Goal: Navigation & Orientation: Understand site structure

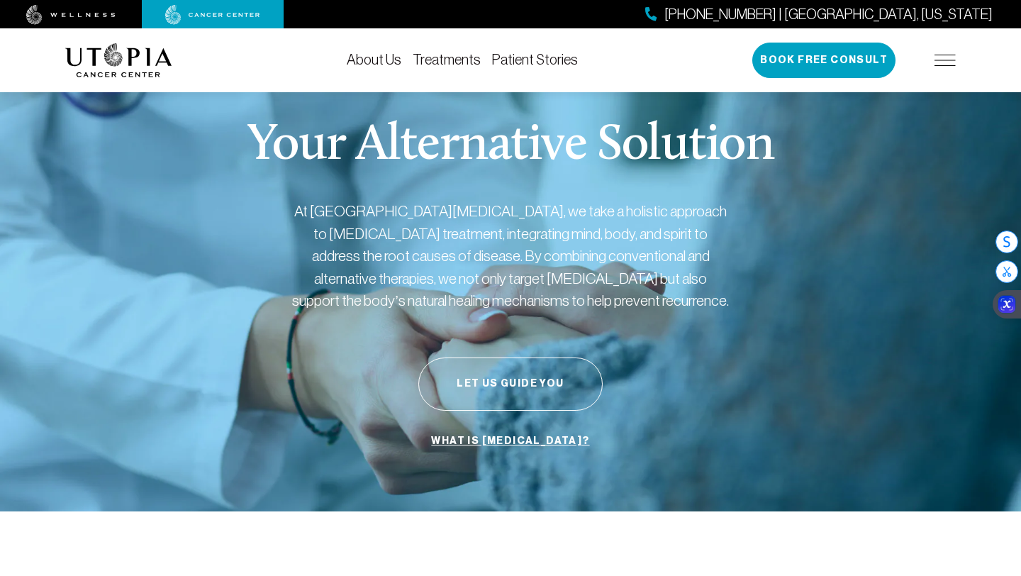
click at [391, 56] on link "About Us" at bounding box center [374, 60] width 55 height 16
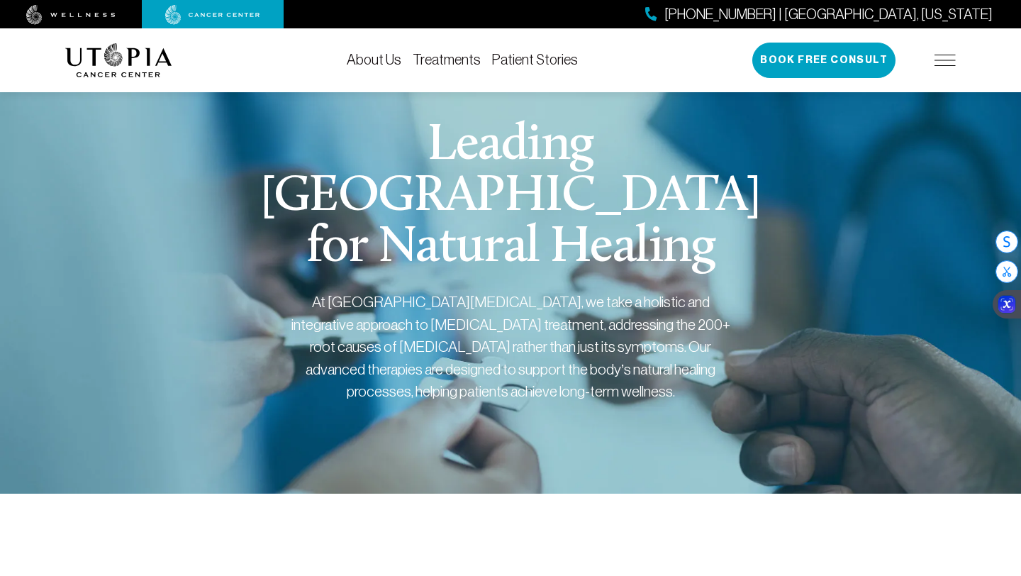
click at [446, 59] on link "Treatments" at bounding box center [447, 60] width 68 height 16
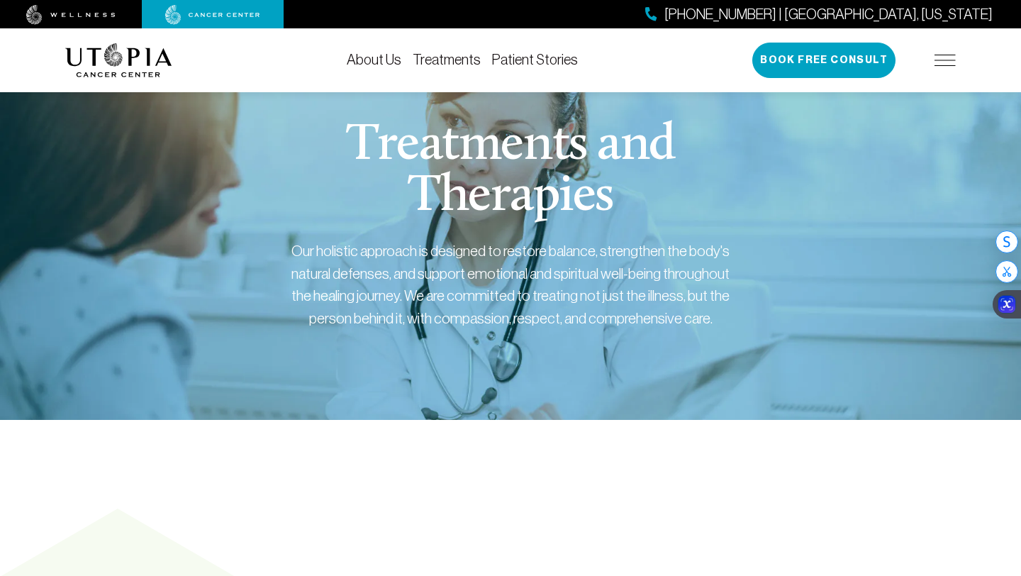
click at [538, 63] on link "Patient Stories" at bounding box center [535, 60] width 86 height 16
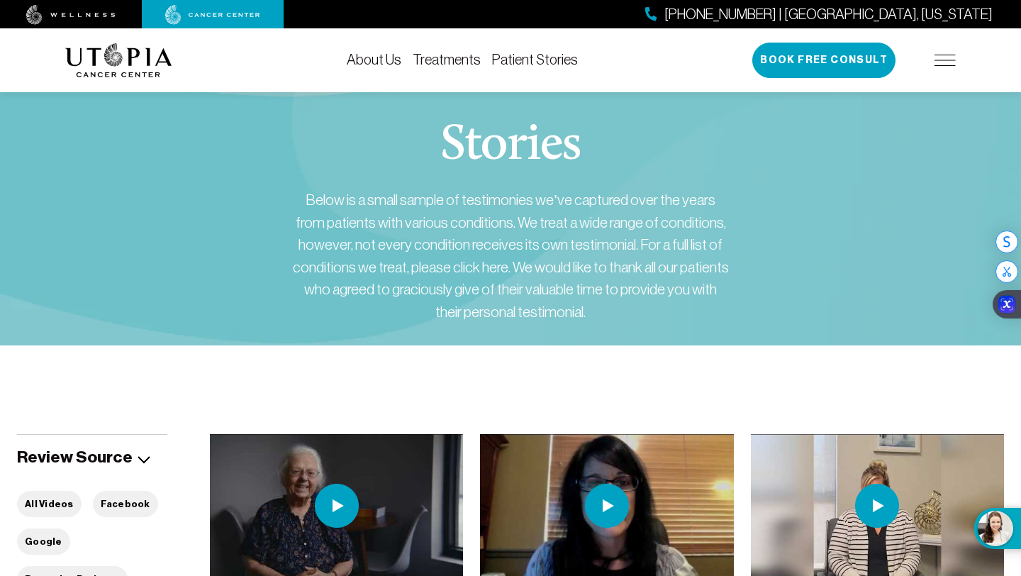
click at [939, 55] on img at bounding box center [944, 60] width 21 height 11
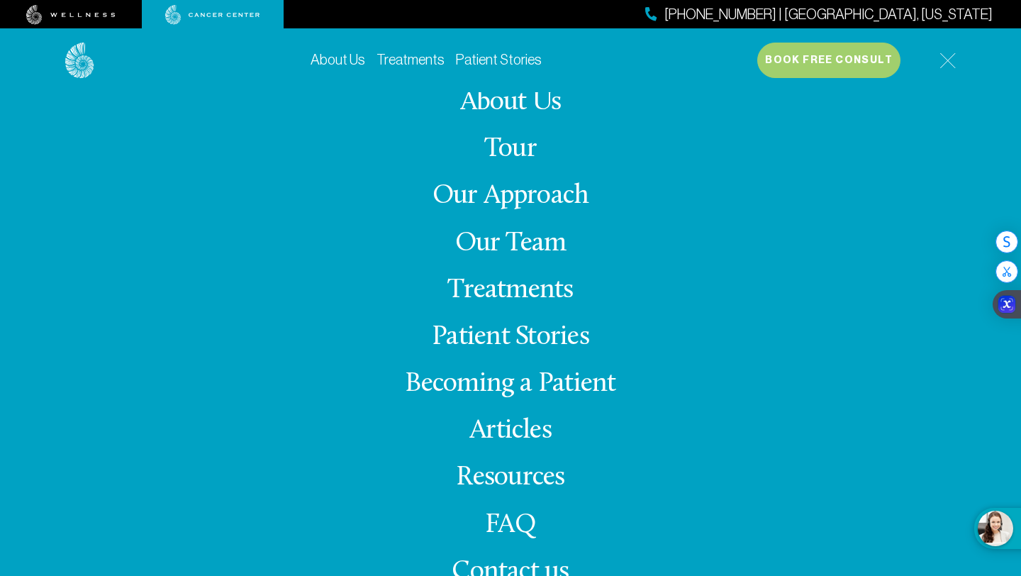
scroll to position [108, 0]
click at [91, 16] on img at bounding box center [70, 15] width 89 height 20
